Goal: Information Seeking & Learning: Learn about a topic

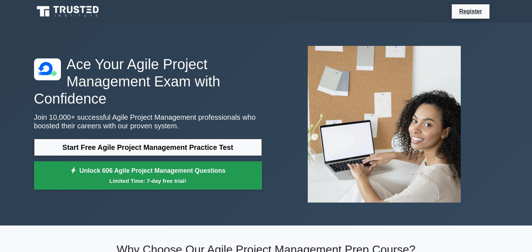
click at [163, 177] on small "Limited Time: 7-day free trial!" at bounding box center [148, 180] width 210 height 8
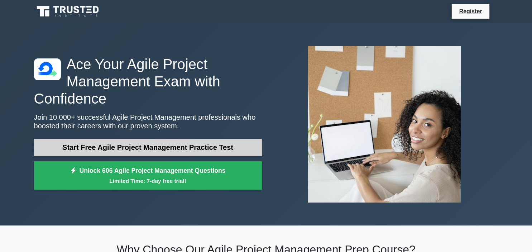
click at [106, 145] on link "Start Free Agile Project Management Practice Test" at bounding box center [148, 147] width 228 height 17
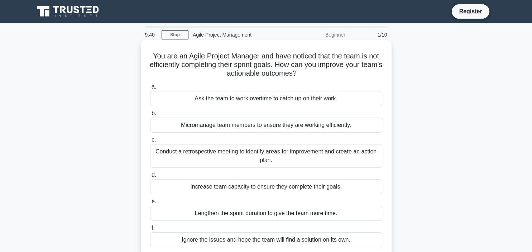
click at [265, 161] on div "Conduct a retrospective meeting to identify areas for improvement and create an…" at bounding box center [266, 156] width 232 height 24
click at [150, 142] on input "c. Conduct a retrospective meeting to identify areas for improvement and create…" at bounding box center [150, 139] width 0 height 5
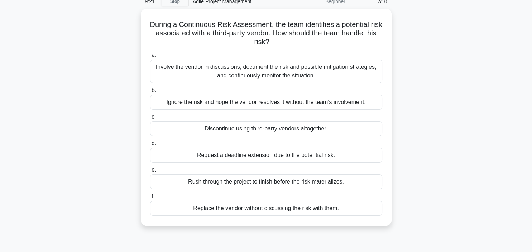
scroll to position [38, 0]
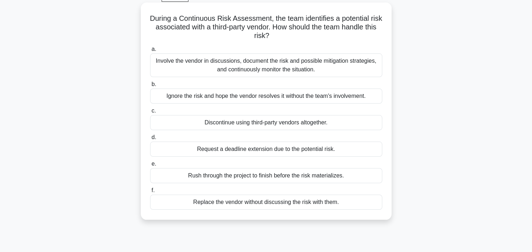
click at [266, 175] on div "Rush through the project to finish before the risk materializes." at bounding box center [266, 175] width 232 height 15
click at [150, 166] on input "e. Rush through the project to finish before the risk materializes." at bounding box center [150, 163] width 0 height 5
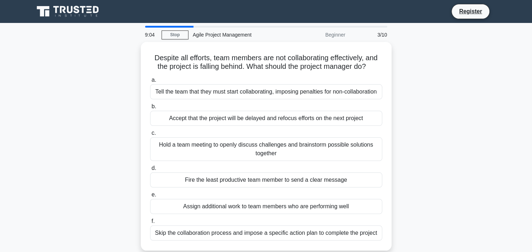
scroll to position [0, 0]
click at [179, 39] on link "Stop" at bounding box center [174, 34] width 27 height 9
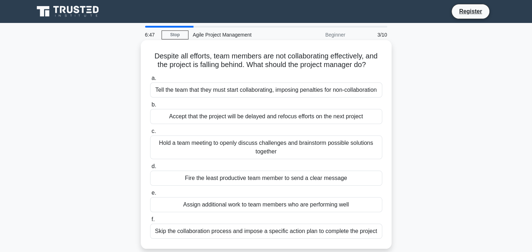
click at [305, 147] on div "Hold a team meeting to openly discuss challenges and brainstorm possible soluti…" at bounding box center [266, 147] width 232 height 24
click at [150, 134] on input "c. Hold a team meeting to openly discuss challenges and brainstorm possible sol…" at bounding box center [150, 131] width 0 height 5
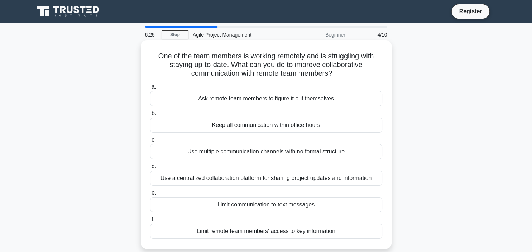
click at [282, 182] on div "Use a centralized collaboration platform for sharing project updates and inform…" at bounding box center [266, 177] width 232 height 15
click at [150, 169] on input "d. Use a centralized collaboration platform for sharing project updates and inf…" at bounding box center [150, 166] width 0 height 5
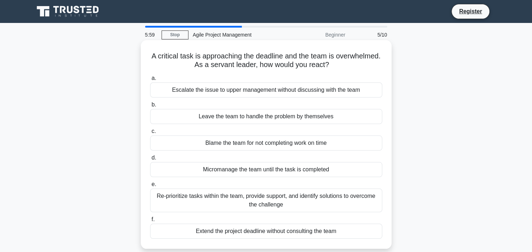
click at [272, 198] on div "Re-prioritize tasks within the team, provide support, and identify solutions to…" at bounding box center [266, 200] width 232 height 24
click at [150, 187] on input "e. Re-prioritize tasks within the team, provide support, and identify solutions…" at bounding box center [150, 184] width 0 height 5
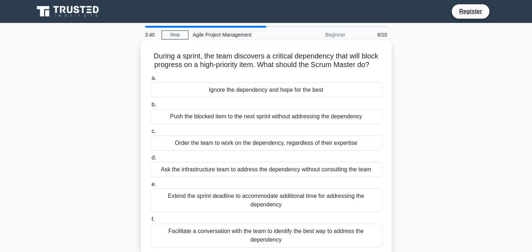
click at [244, 232] on div "Facilitate a conversation with the team to identify the best way to address the…" at bounding box center [266, 235] width 232 height 24
click at [150, 222] on input "f. Facilitate a conversation with the team to identify the best way to address …" at bounding box center [150, 219] width 0 height 5
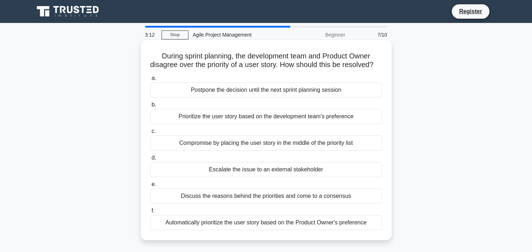
click at [284, 118] on div "Prioritize the user story based on the development team's preference" at bounding box center [266, 116] width 232 height 15
click at [150, 107] on input "b. Prioritize the user story based on the development team's preference" at bounding box center [150, 104] width 0 height 5
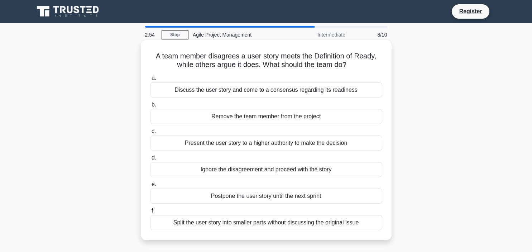
click at [286, 92] on div "Discuss the user story and come to a consensus regarding its readiness" at bounding box center [266, 89] width 232 height 15
click at [150, 81] on input "a. Discuss the user story and come to a consensus regarding its readiness" at bounding box center [150, 78] width 0 height 5
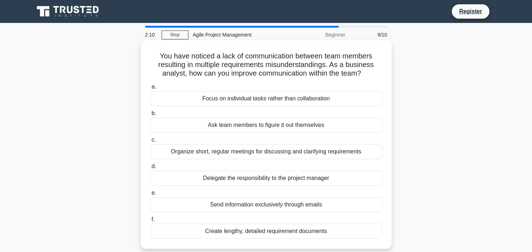
click at [294, 154] on div "Organize short, regular meetings for discussing and clarifying requirements" at bounding box center [266, 151] width 232 height 15
click at [150, 142] on input "c. Organize short, regular meetings for discussing and clarifying requirements" at bounding box center [150, 139] width 0 height 5
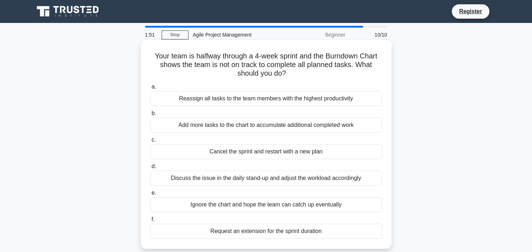
click at [265, 232] on div "Request an extension for the sprint duration" at bounding box center [266, 230] width 232 height 15
click at [150, 222] on input "f. Request an extension for the sprint duration" at bounding box center [150, 219] width 0 height 5
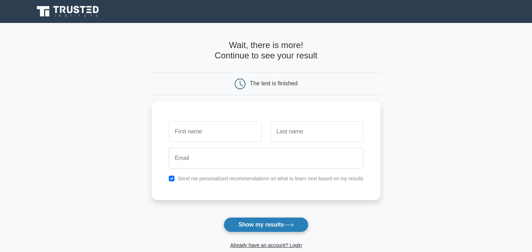
click at [268, 224] on button "Show my results" at bounding box center [265, 224] width 84 height 15
click at [171, 176] on input "checkbox" at bounding box center [172, 177] width 6 height 6
checkbox input "false"
